Goal: Check status

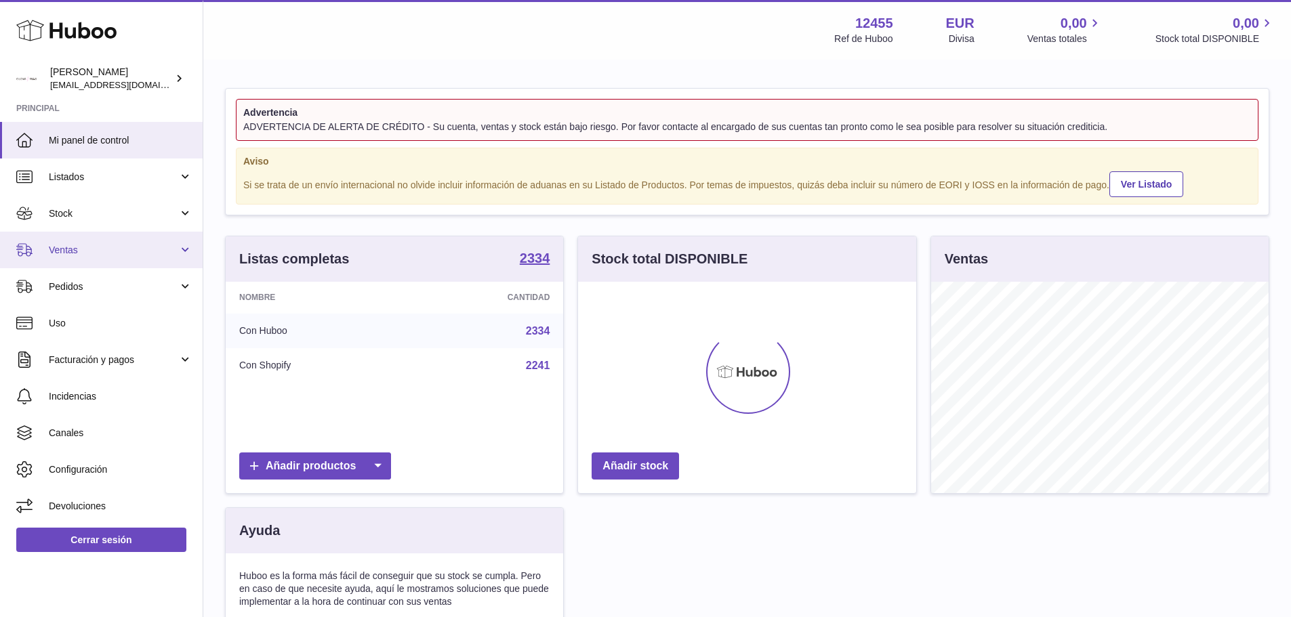
scroll to position [211, 338]
click at [119, 253] on span "Ventas" at bounding box center [113, 250] width 129 height 13
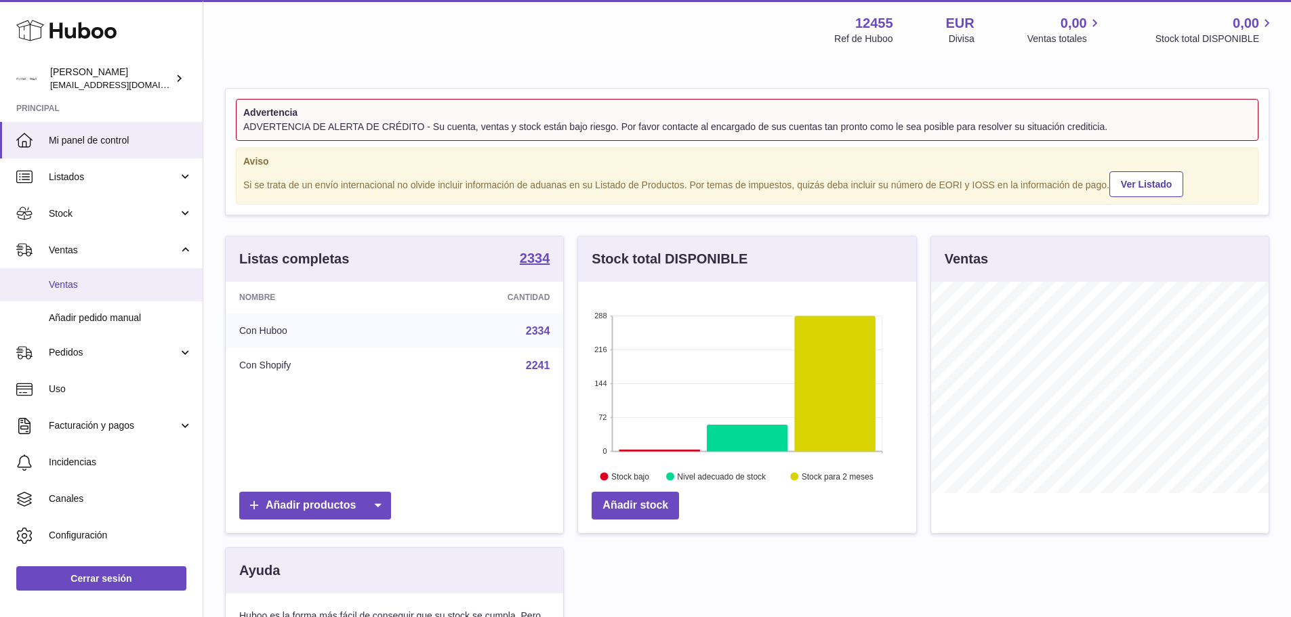
click at [108, 291] on link "Ventas" at bounding box center [101, 284] width 203 height 33
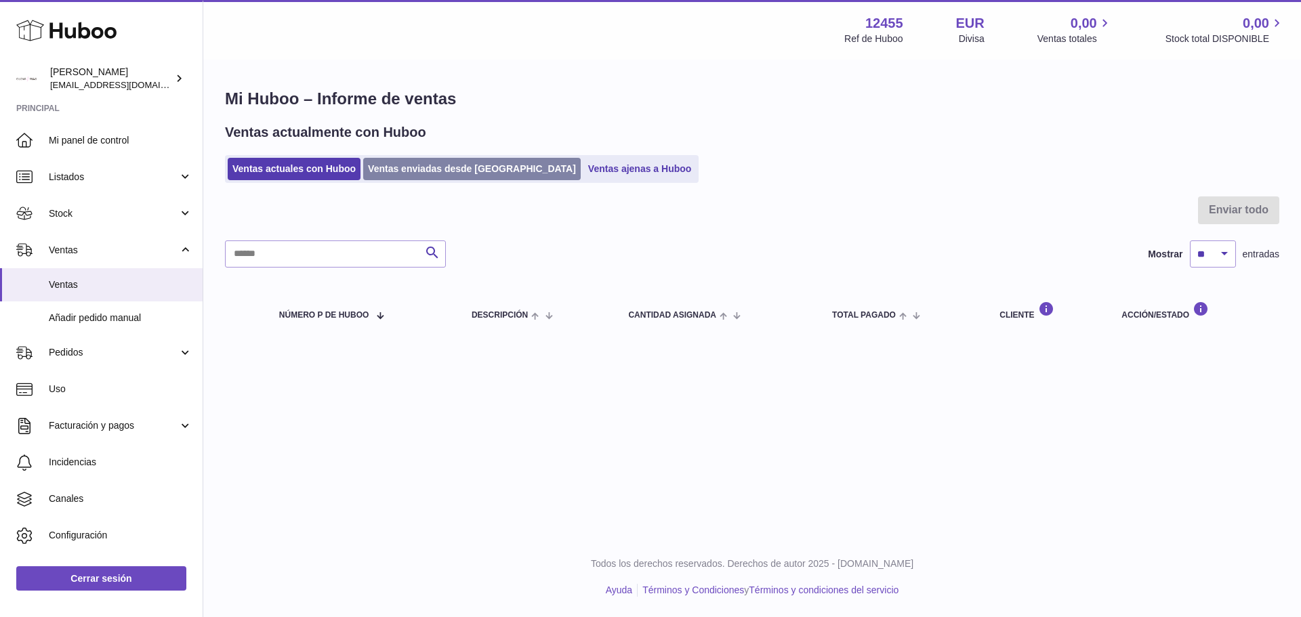
click at [397, 173] on link "Ventas enviadas desde [GEOGRAPHIC_DATA]" at bounding box center [472, 169] width 218 height 22
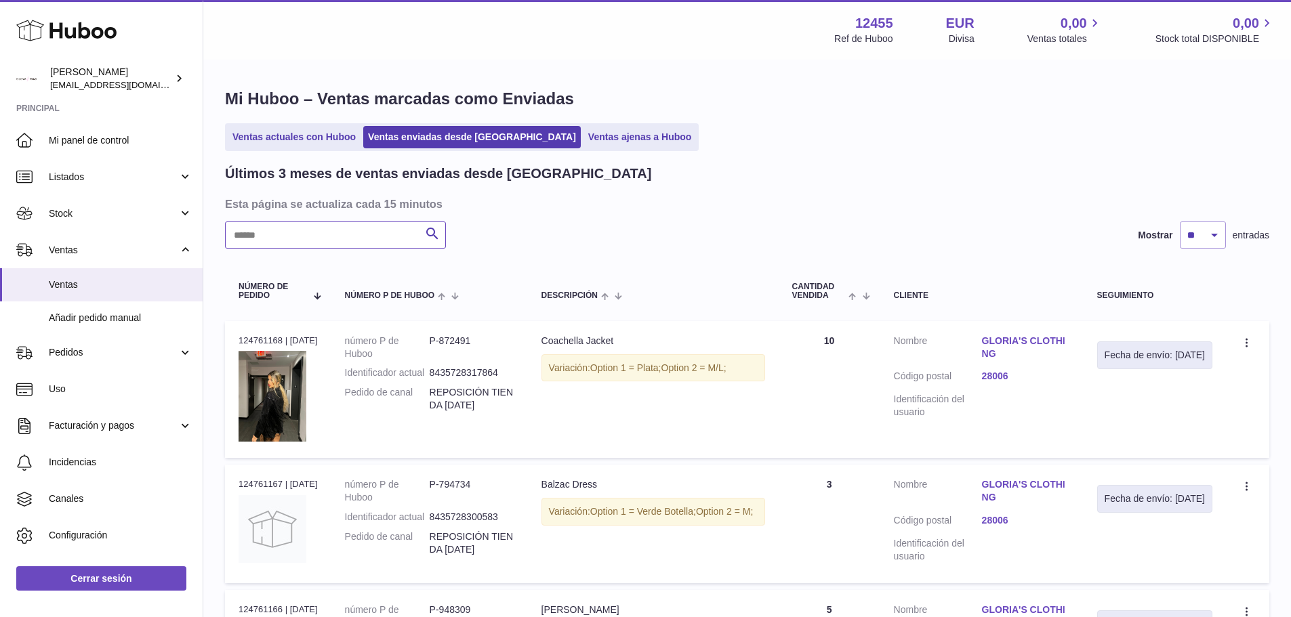
click at [360, 236] on input "text" at bounding box center [335, 235] width 221 height 27
paste input "**********"
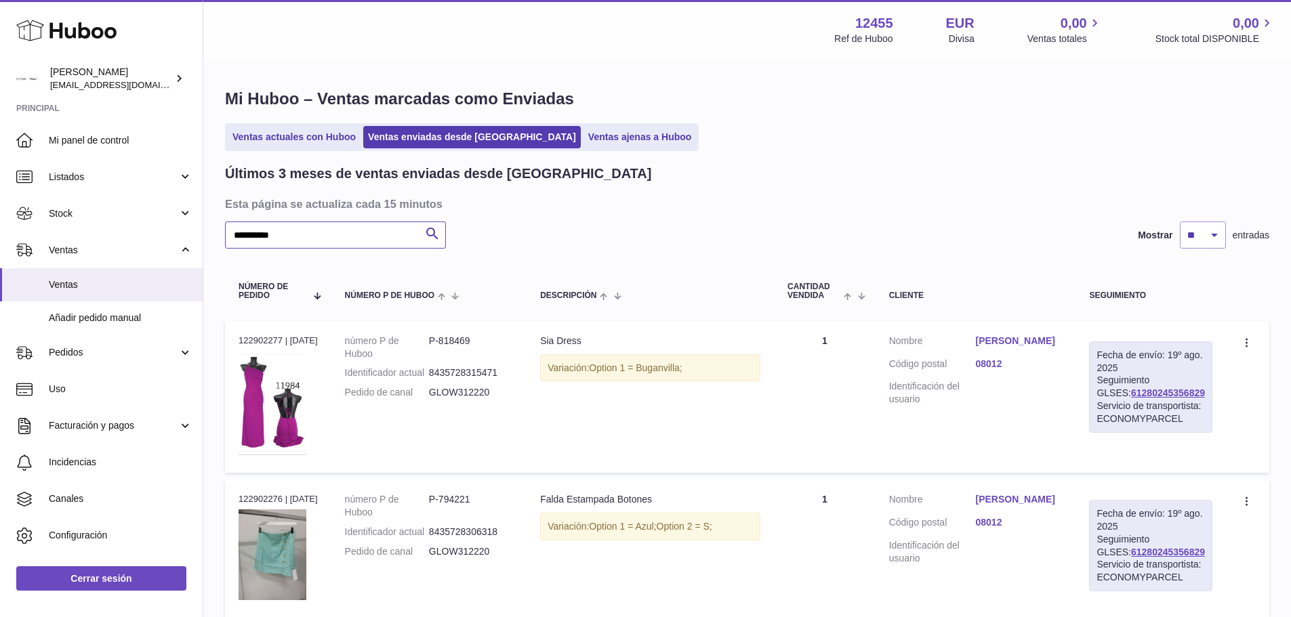
type input "**********"
drag, startPoint x: 1196, startPoint y: 394, endPoint x: 1109, endPoint y: 394, distance: 87.4
click at [1109, 394] on div "Fecha de envío: 19º ago. 2025 Seguimiento GLSES: 61280245356829 Servicio de tra…" at bounding box center [1150, 387] width 123 height 91
copy link "61280245356829"
click at [1134, 393] on link "61280245356829" at bounding box center [1168, 393] width 74 height 11
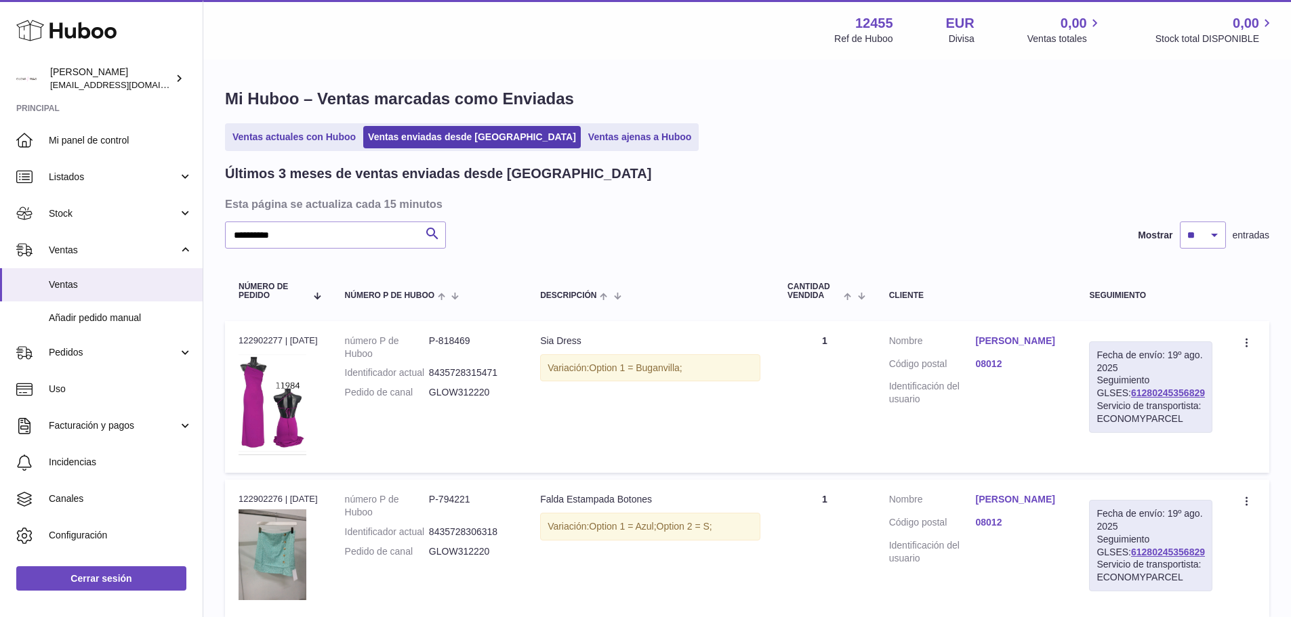
drag, startPoint x: 282, startPoint y: 335, endPoint x: 239, endPoint y: 340, distance: 43.6
click at [239, 340] on div "N° de pedido 122902277 | 15º ago." at bounding box center [278, 341] width 79 height 12
copy div "122902277"
drag, startPoint x: 1193, startPoint y: 396, endPoint x: 1109, endPoint y: 398, distance: 84.1
click at [1109, 398] on div "Fecha de envío: 19º ago. 2025 Seguimiento GLSES: 61280245356829 Servicio de tra…" at bounding box center [1150, 387] width 123 height 91
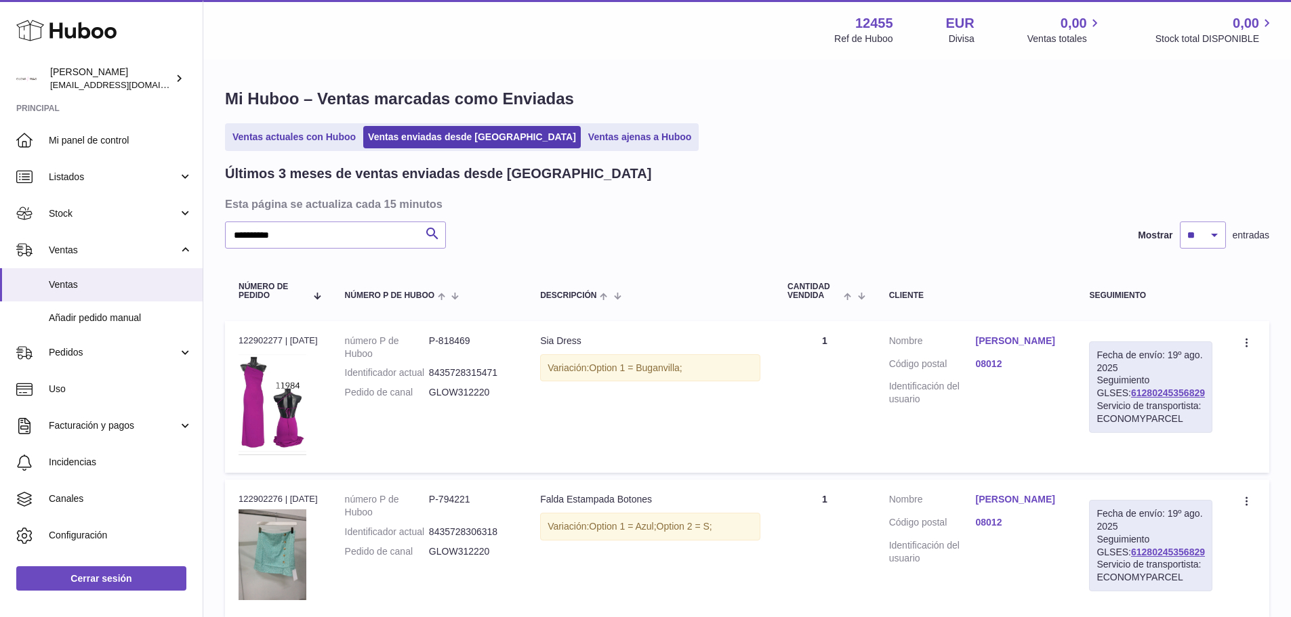
copy link "61280245356829"
